Goal: Use online tool/utility: Utilize a website feature to perform a specific function

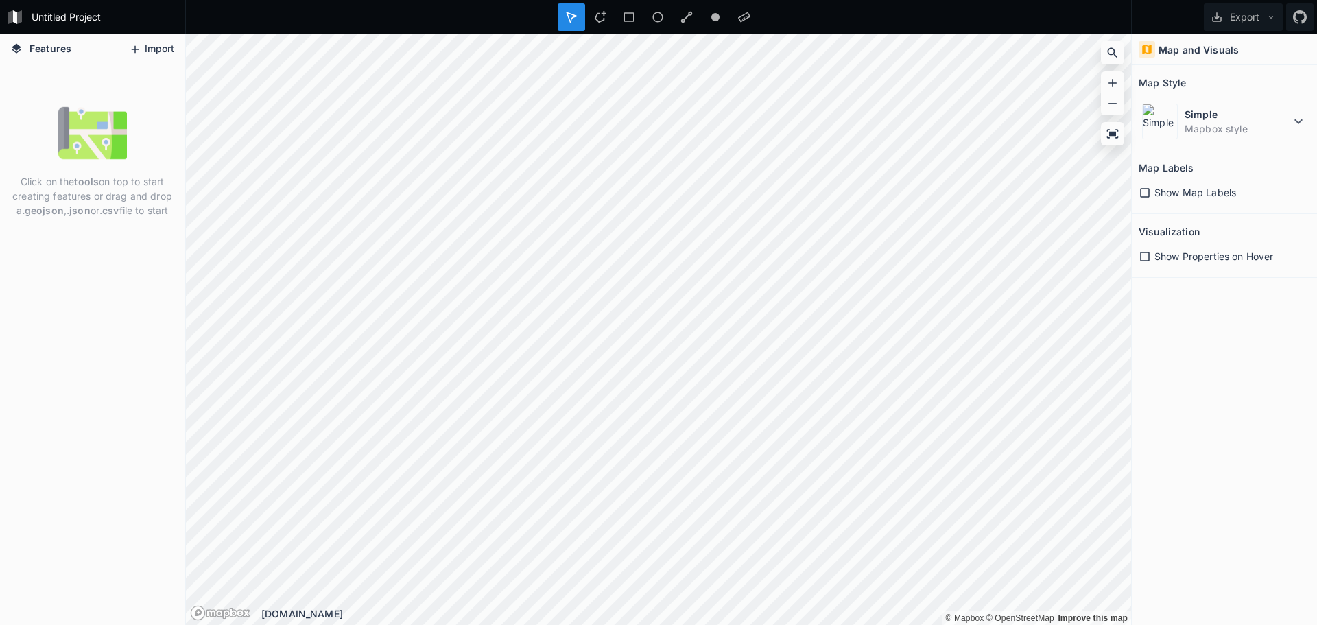
click at [143, 47] on button "Import" at bounding box center [151, 49] width 59 height 22
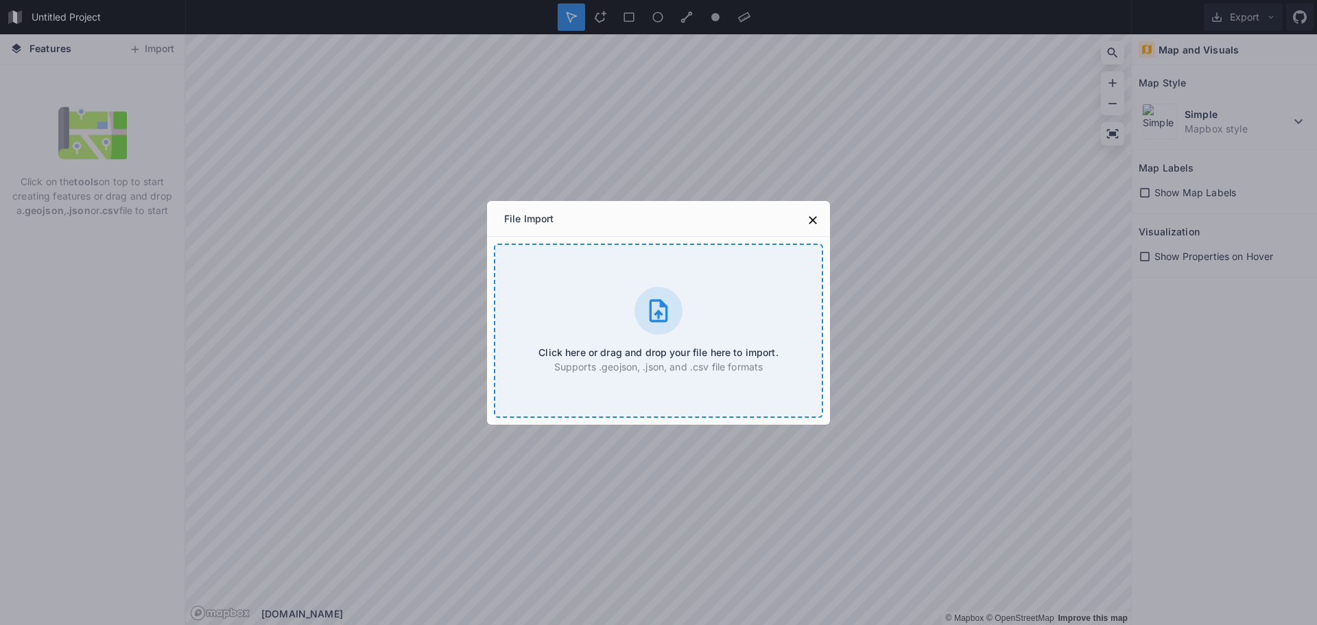
click at [673, 322] on div at bounding box center [658, 311] width 48 height 48
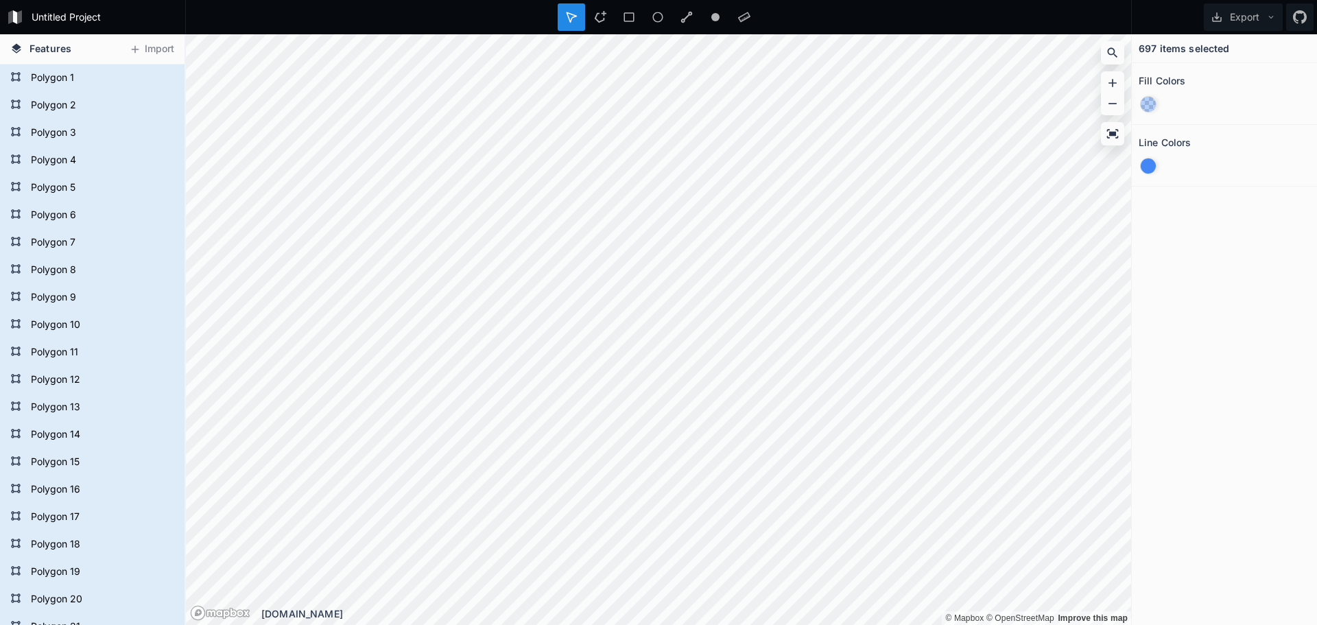
click at [47, 47] on span "Features" at bounding box center [50, 48] width 42 height 14
click at [159, 75] on icon at bounding box center [165, 78] width 12 height 8
click at [159, 75] on icon at bounding box center [164, 78] width 11 height 10
click at [53, 79] on form "Polygon 1" at bounding box center [91, 78] width 128 height 21
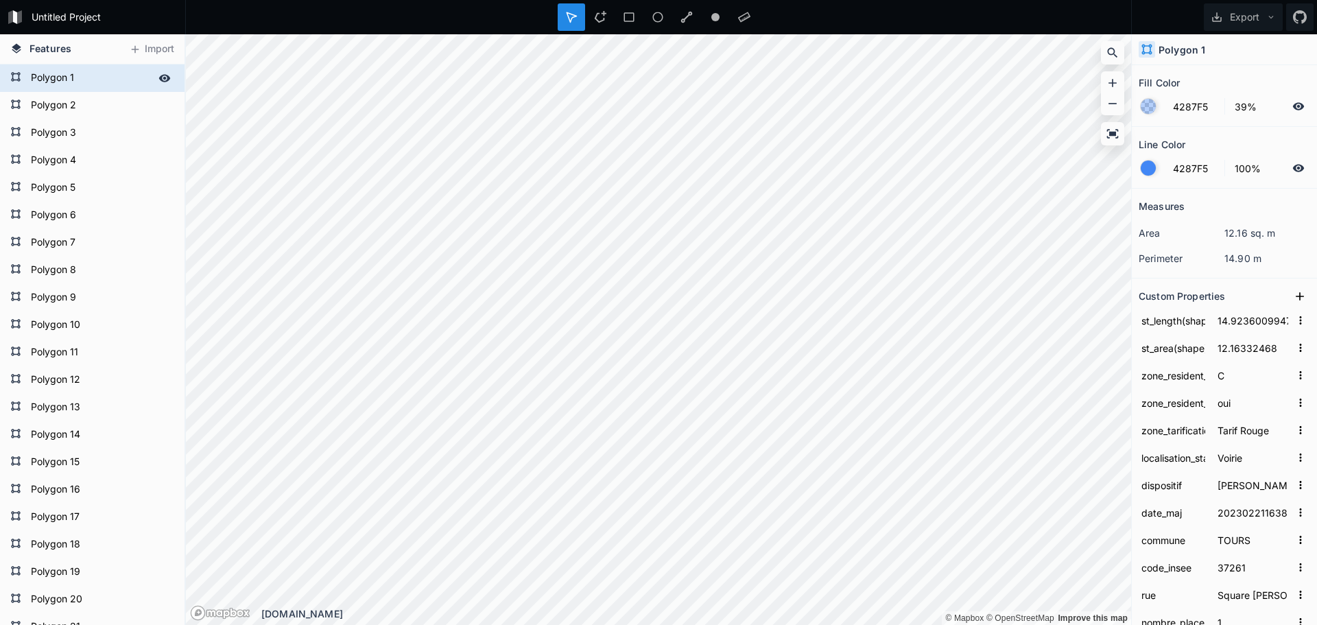
click at [53, 79] on form "Polygon 1" at bounding box center [91, 78] width 128 height 21
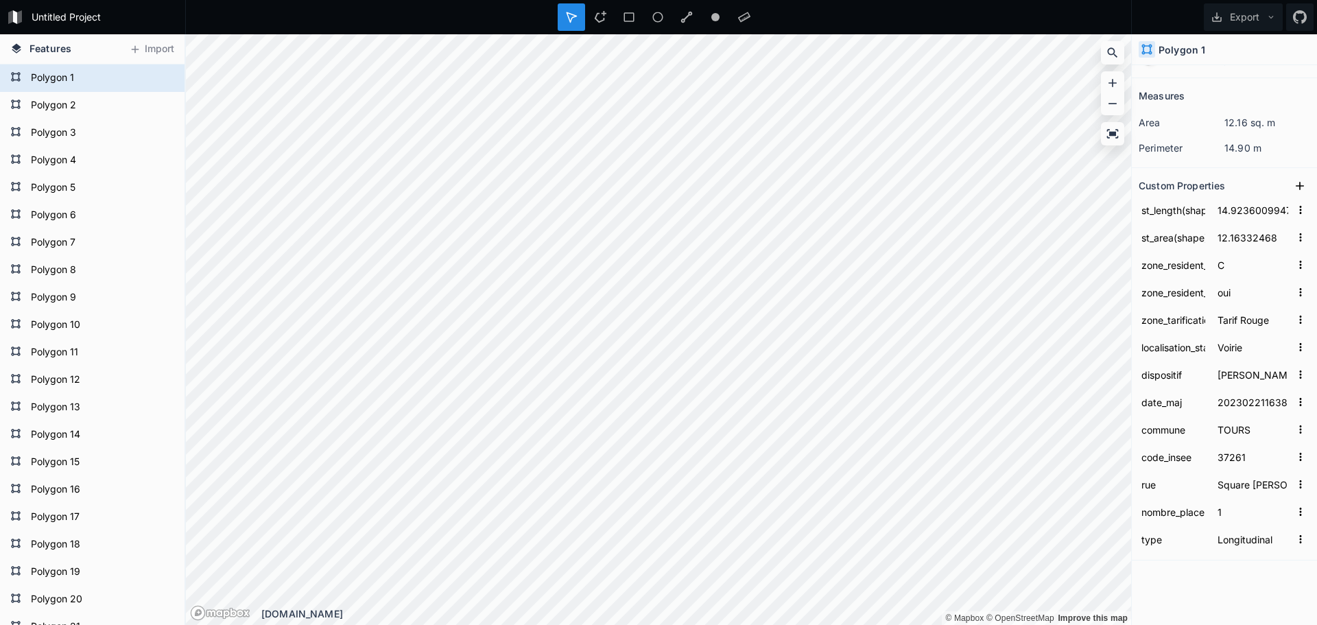
scroll to position [115, 0]
click at [38, 46] on span "Features" at bounding box center [50, 48] width 42 height 14
click at [1267, 14] on icon at bounding box center [1271, 17] width 10 height 10
click at [1155, 18] on div "Export Export Image Export as .geojson Export as .kml" at bounding box center [1223, 17] width 185 height 34
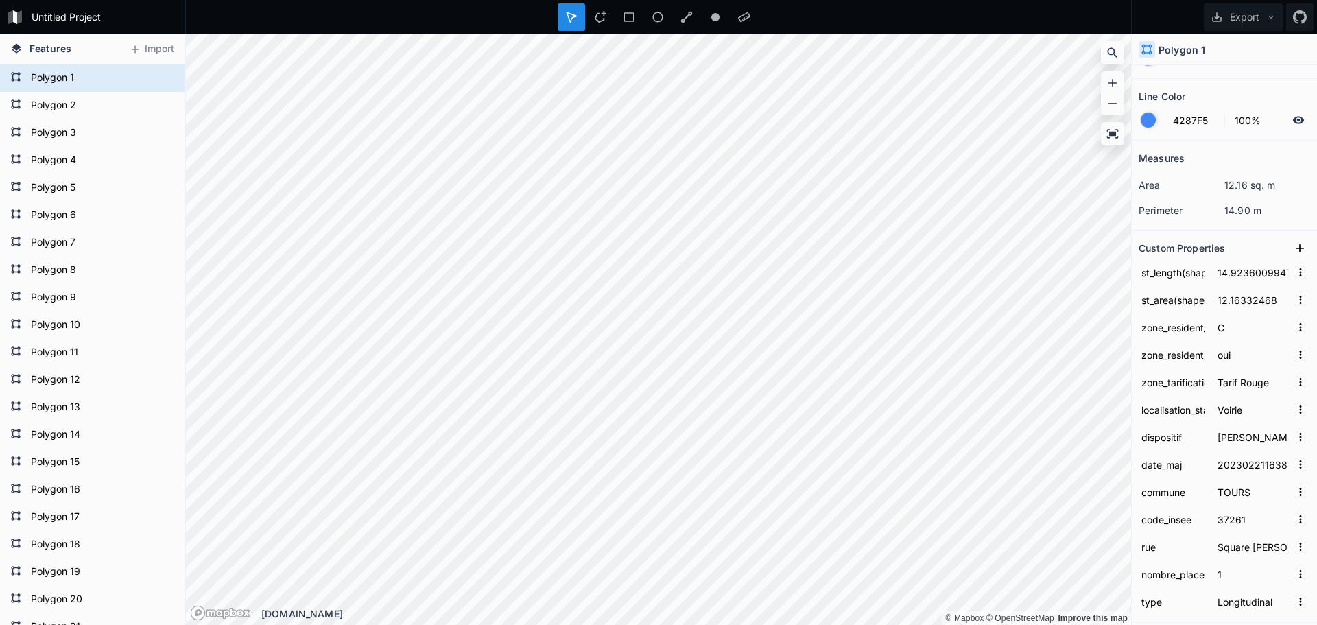
scroll to position [0, 0]
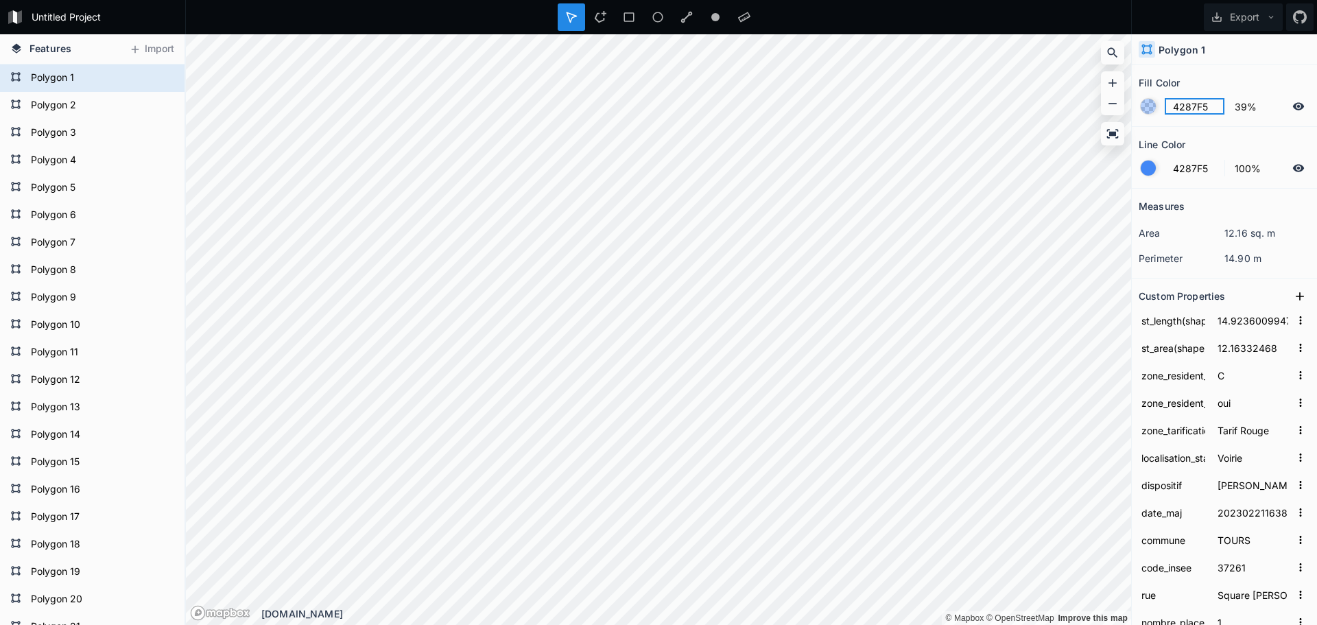
click at [1180, 112] on input "4287F5" at bounding box center [1194, 106] width 60 height 16
click at [1183, 173] on input "4287F5" at bounding box center [1194, 168] width 60 height 16
click at [1145, 172] on div at bounding box center [1147, 167] width 15 height 15
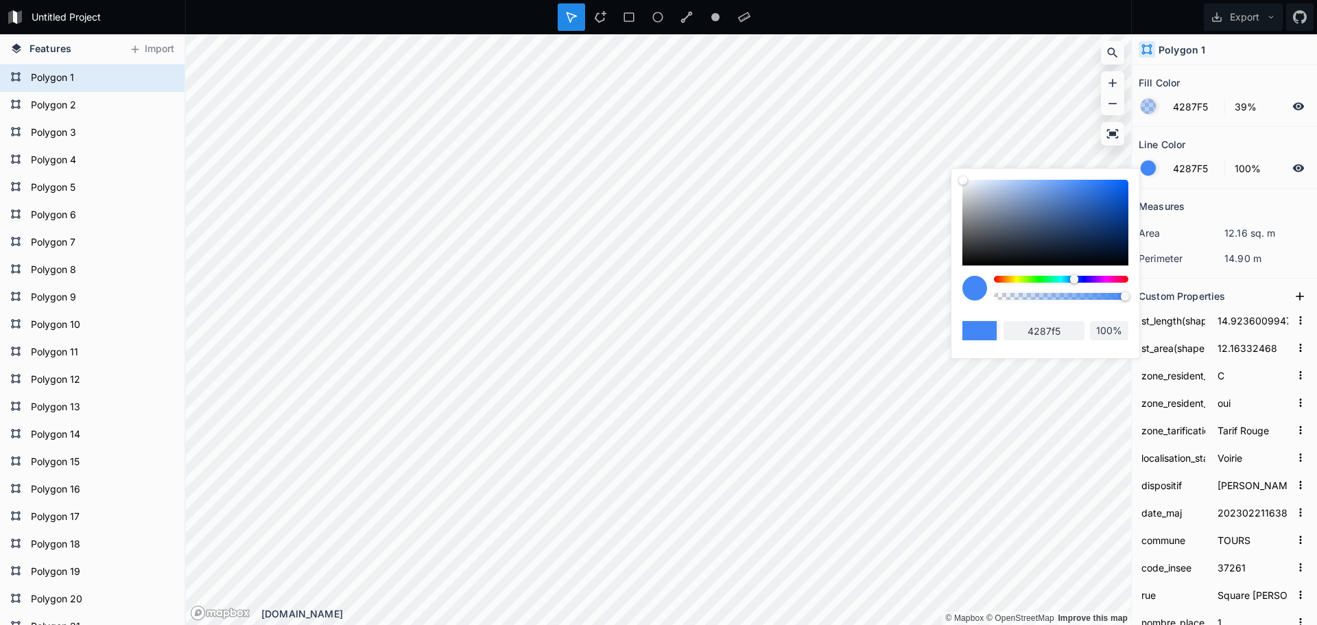
click at [1145, 172] on div at bounding box center [1147, 167] width 15 height 15
type input "F54281"
type input "f54281"
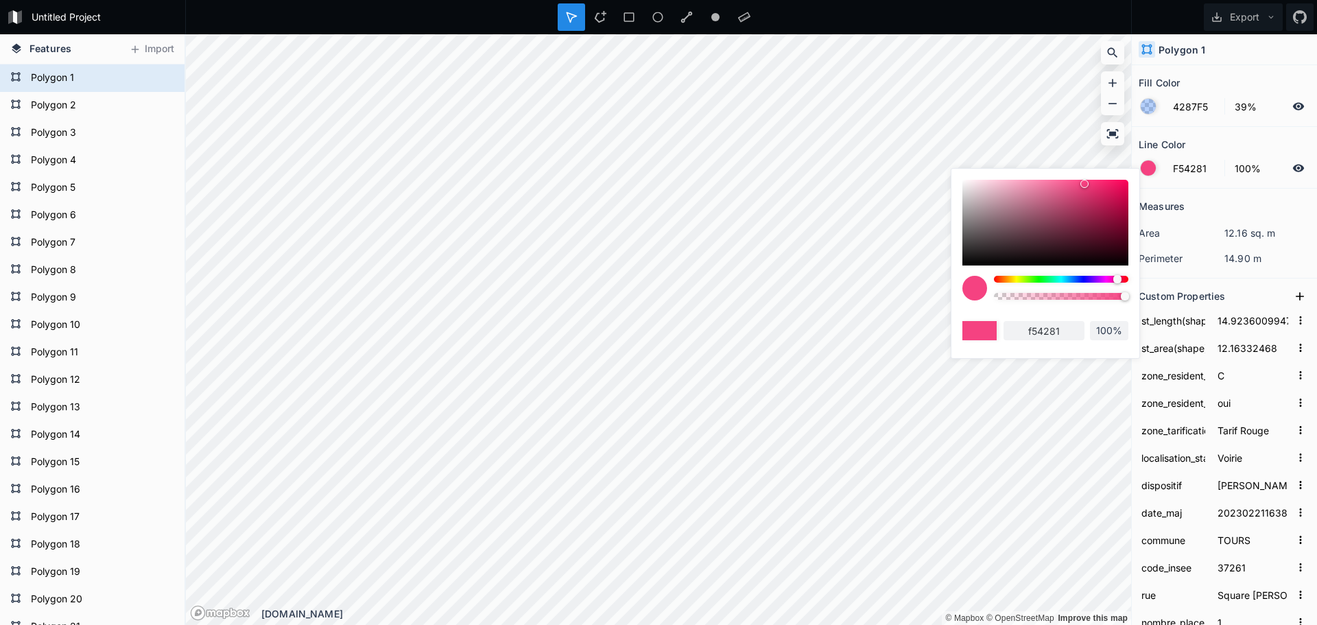
click at [1117, 280] on div at bounding box center [1061, 279] width 134 height 7
click at [999, 277] on div at bounding box center [1061, 279] width 134 height 7
type input "F55442"
type input "f55442"
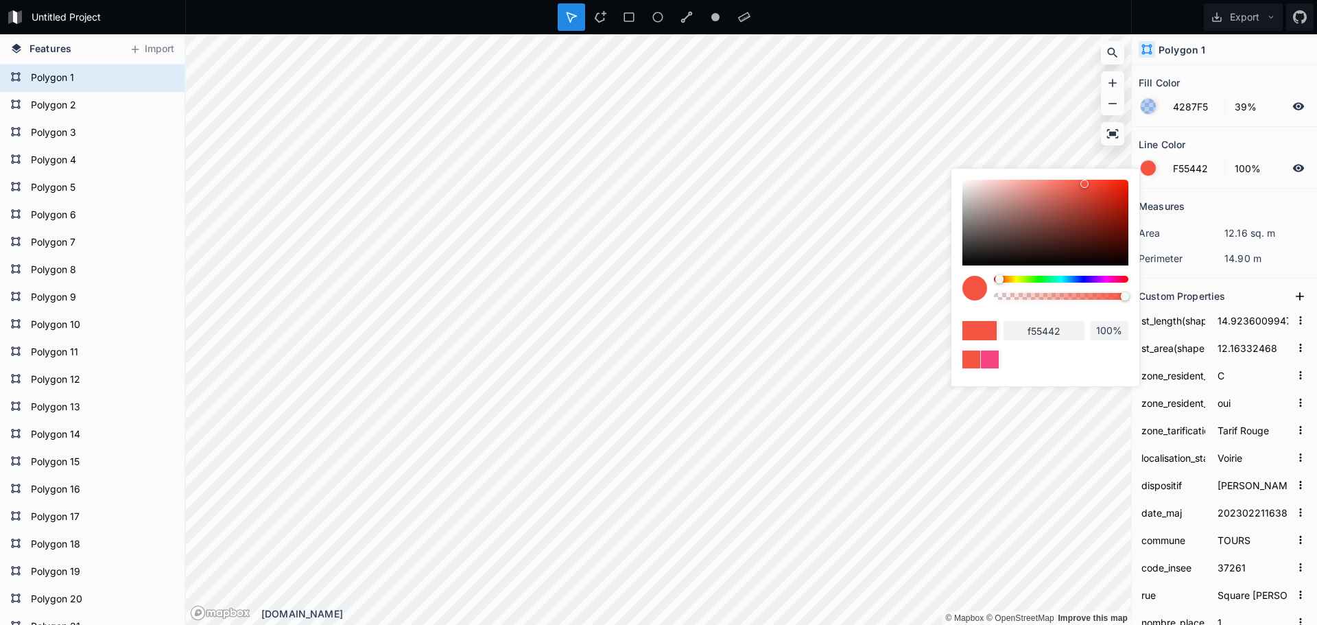
click at [1005, 280] on div at bounding box center [1002, 279] width 7 height 7
type input "F58142"
type input "f58142"
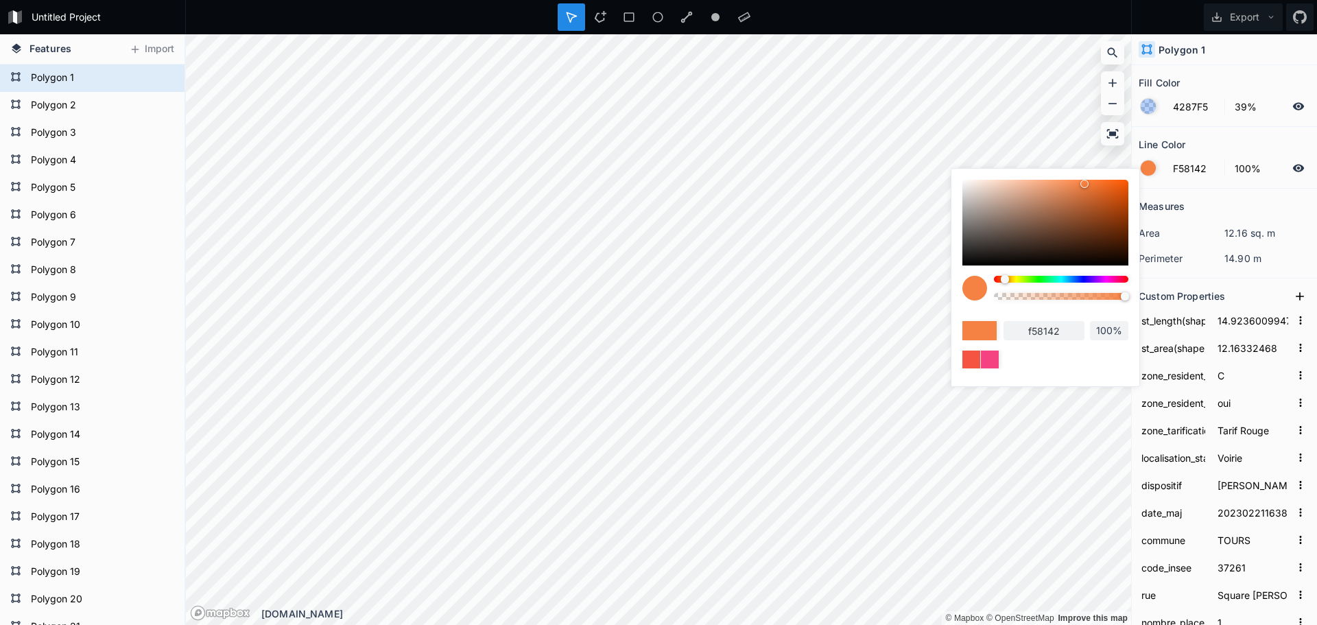
click at [1005, 280] on div at bounding box center [1005, 279] width 8 height 8
type input "F57542"
type input "f57542"
type input "F54242"
type input "f54242"
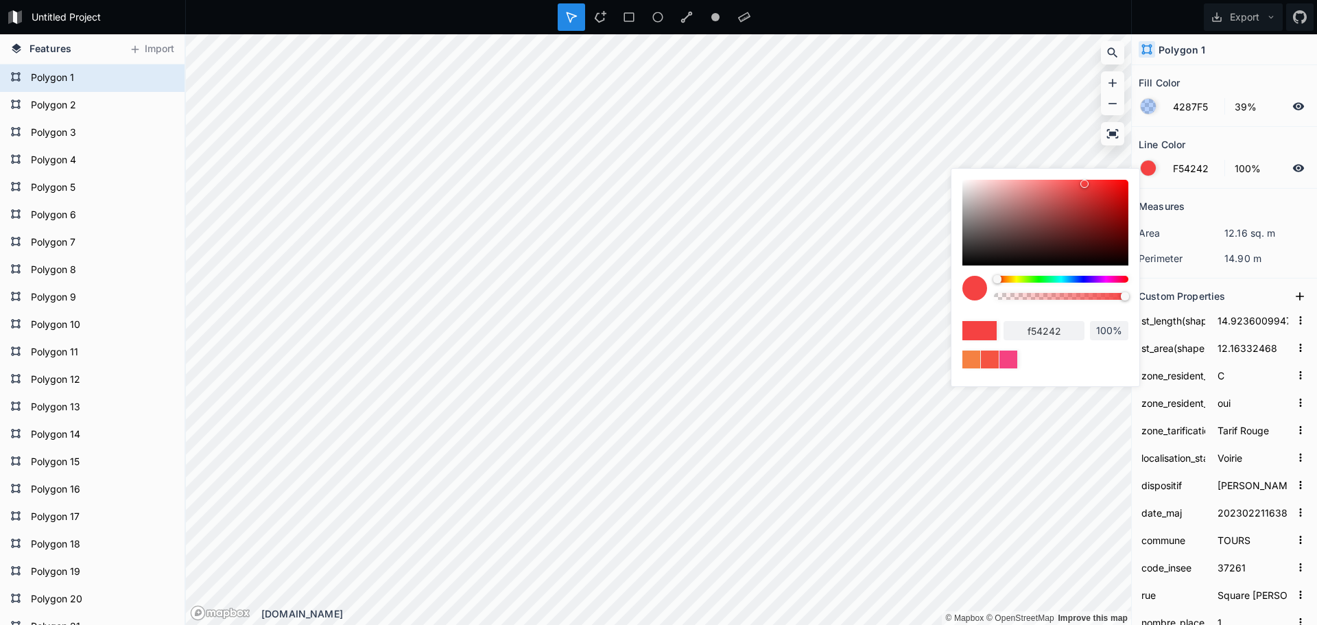
drag, startPoint x: 1005, startPoint y: 280, endPoint x: 991, endPoint y: 282, distance: 13.8
click at [991, 282] on div at bounding box center [1045, 293] width 166 height 34
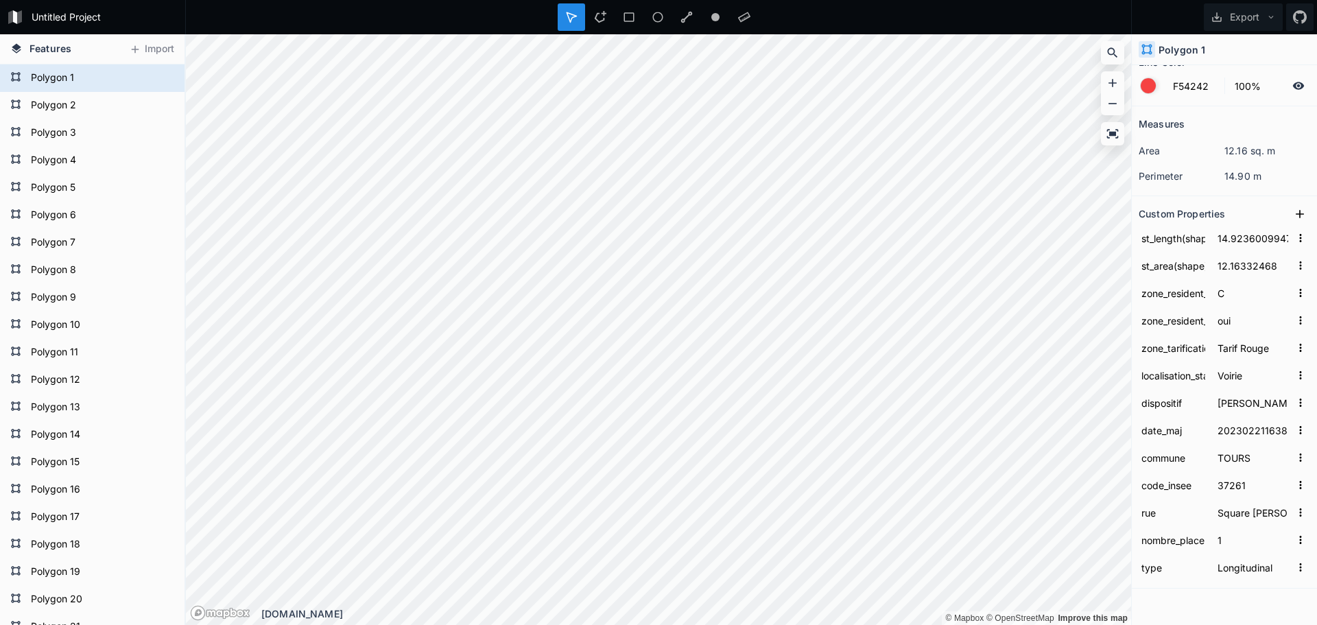
scroll to position [115, 0]
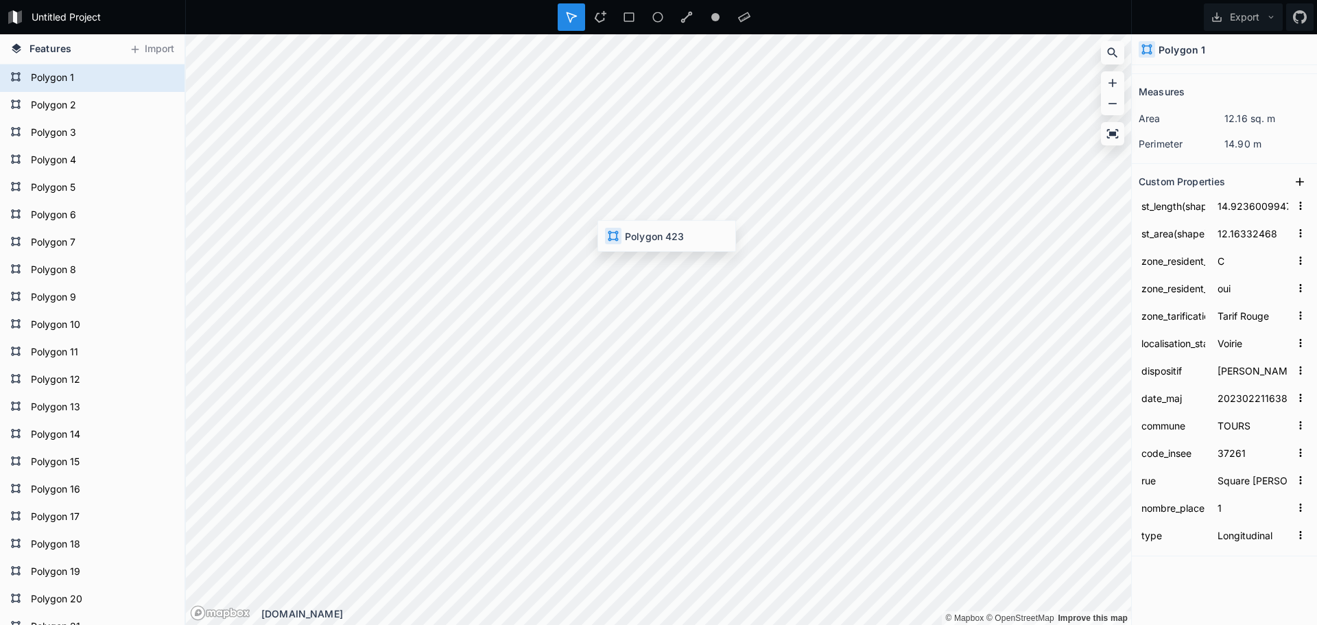
type input "4287F5"
type input "169.03557279238473"
type input "352.08592144"
type input "20230227173853"
type input "22"
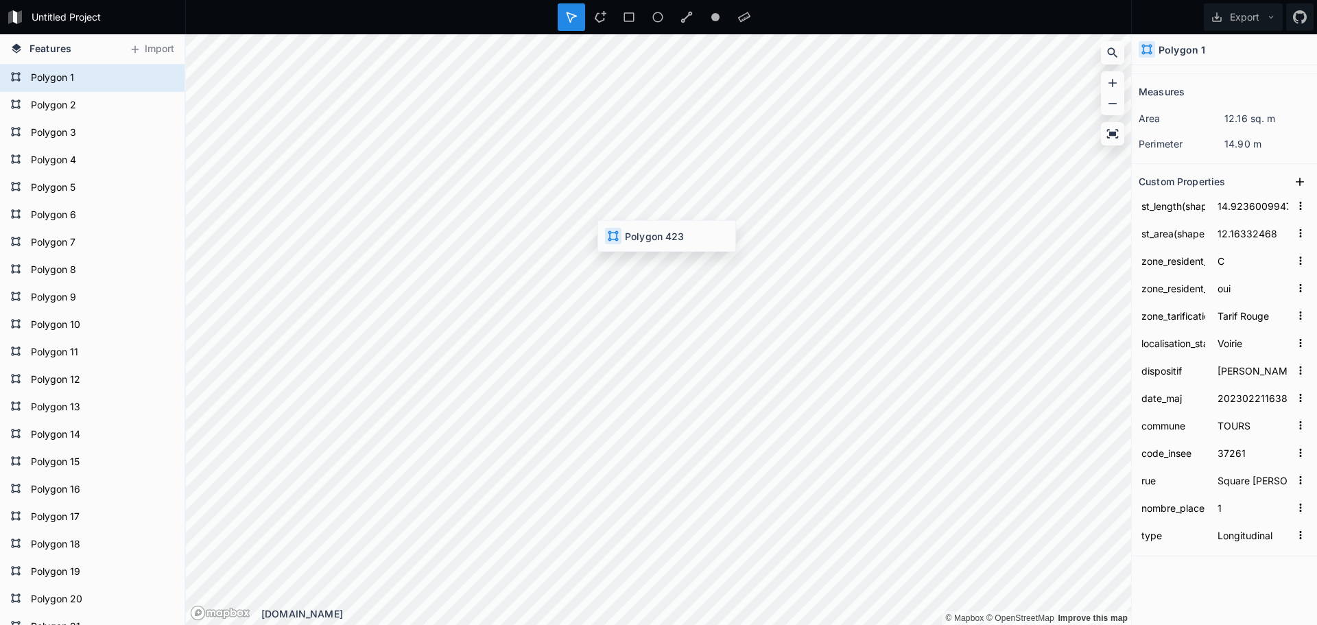
type input "Bataille"
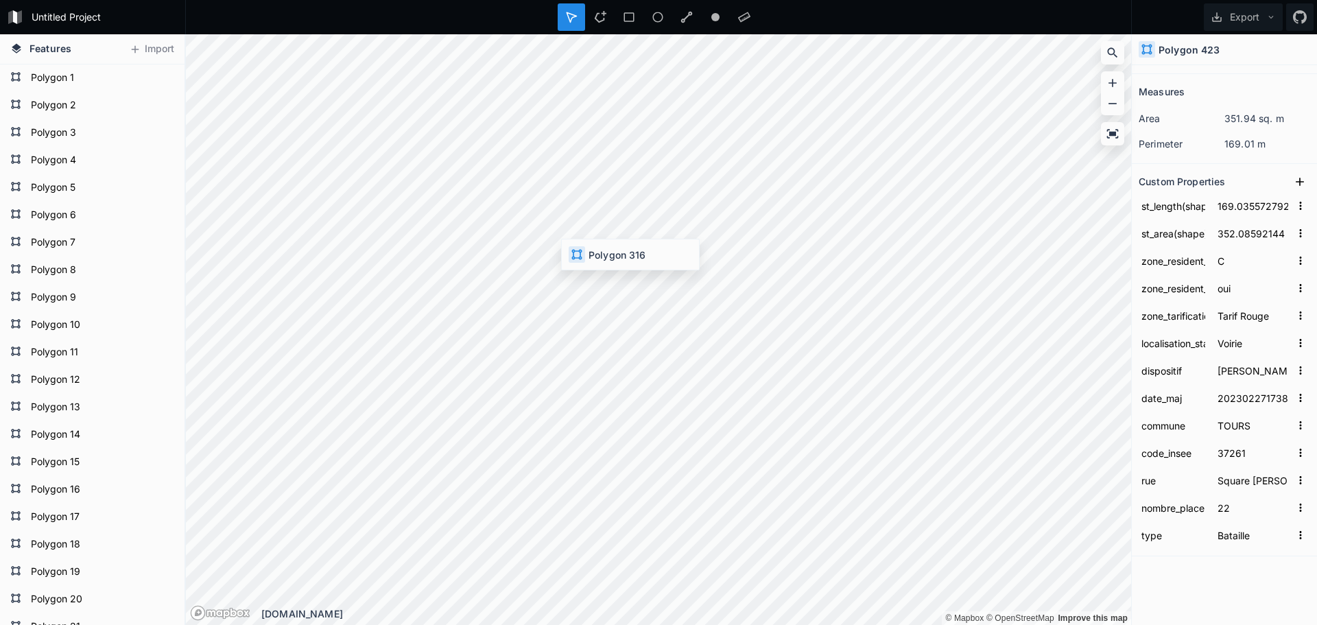
type input "134.82227873718367"
type input "270.764789765"
type input "20230221163706"
type input "21"
type input "Epi"
